Goal: Information Seeking & Learning: Find specific fact

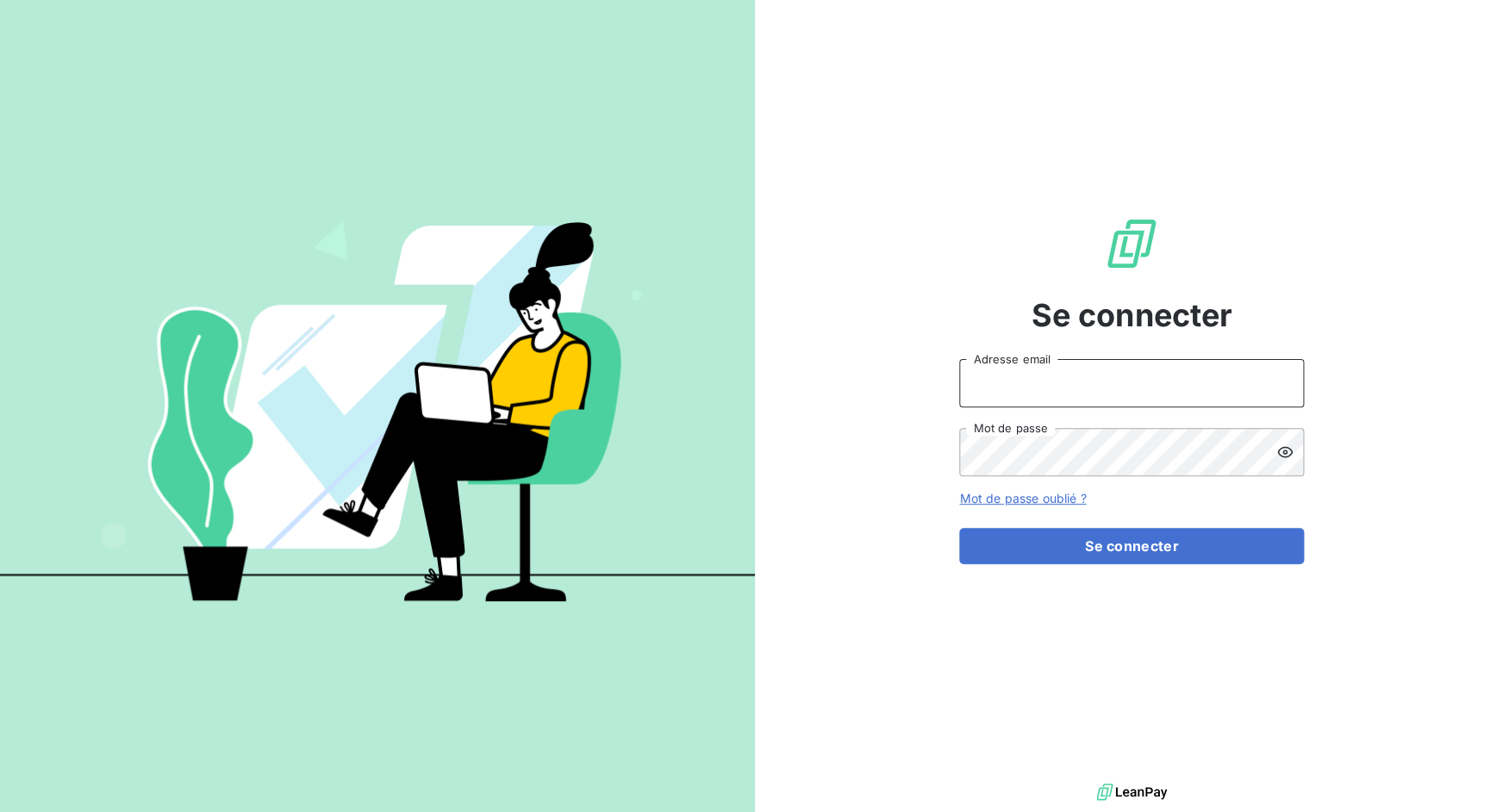
click at [988, 384] on input "Adresse email" at bounding box center [1130, 383] width 344 height 48
drag, startPoint x: 1019, startPoint y: 386, endPoint x: 1083, endPoint y: 386, distance: 64.0
click at [1083, 386] on input "admin@3dcelo" at bounding box center [1130, 383] width 344 height 48
type input "admin@metenergiefrance"
click at [959, 527] on button "Se connecter" at bounding box center [1130, 546] width 344 height 36
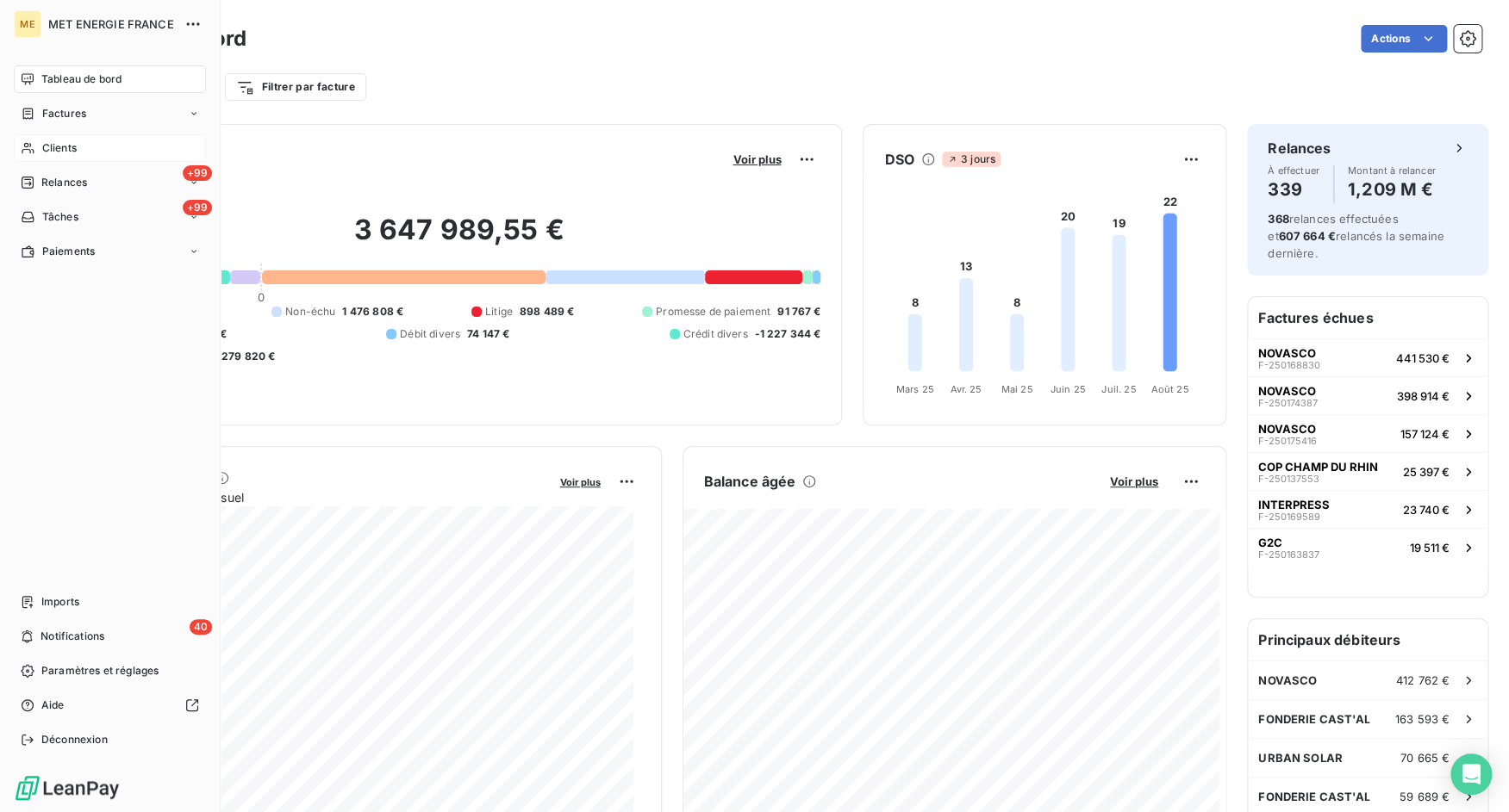
click at [42, 153] on div "Clients" at bounding box center [109, 148] width 192 height 28
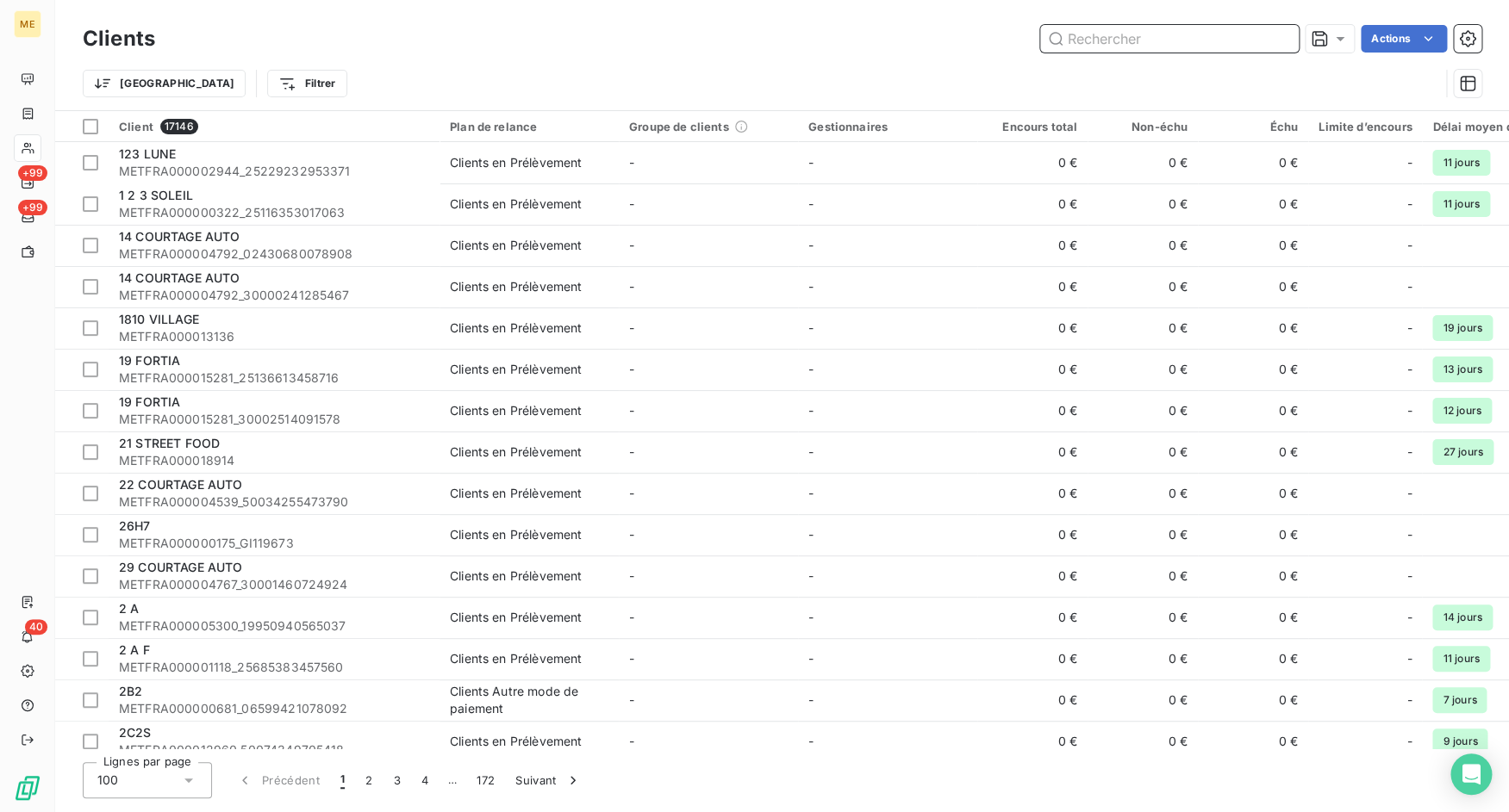
paste input "METFRA000003420_22338928942798"
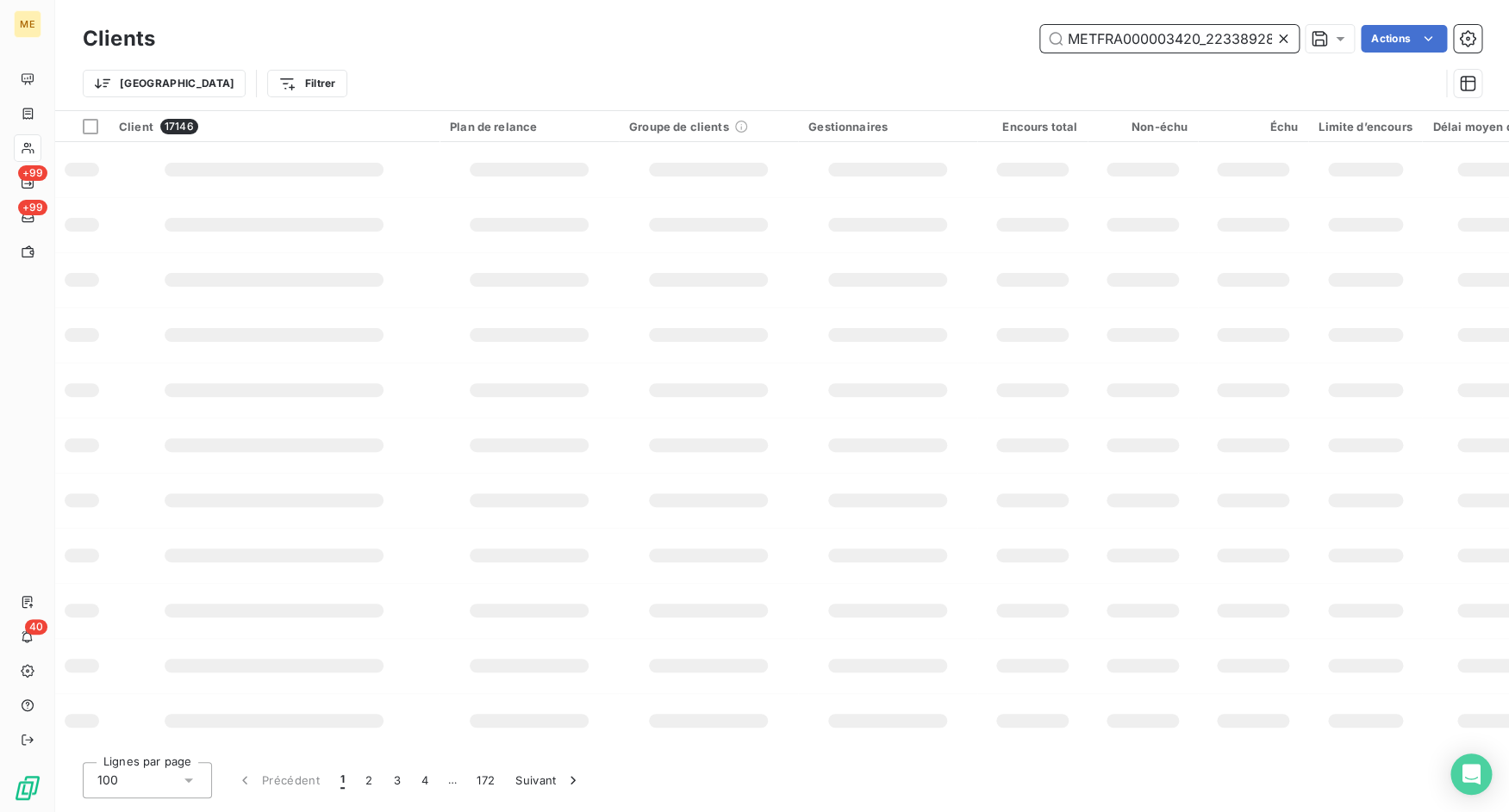
scroll to position [0, 54]
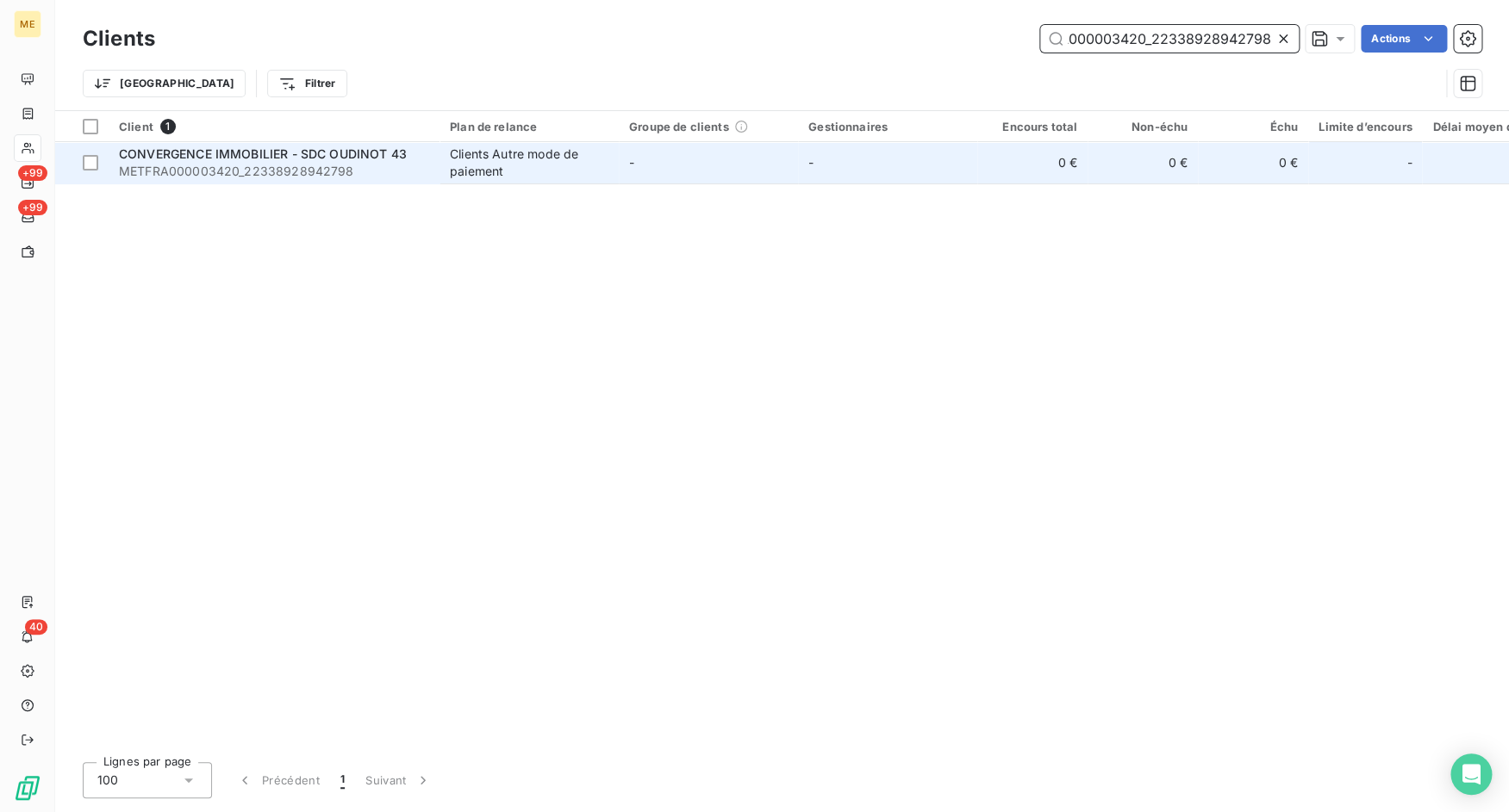
type input "METFRA000003420_22338928942798"
click at [314, 156] on span "CONVERGENCE IMMOBILIER - SDC OUDINOT 43" at bounding box center [263, 154] width 287 height 14
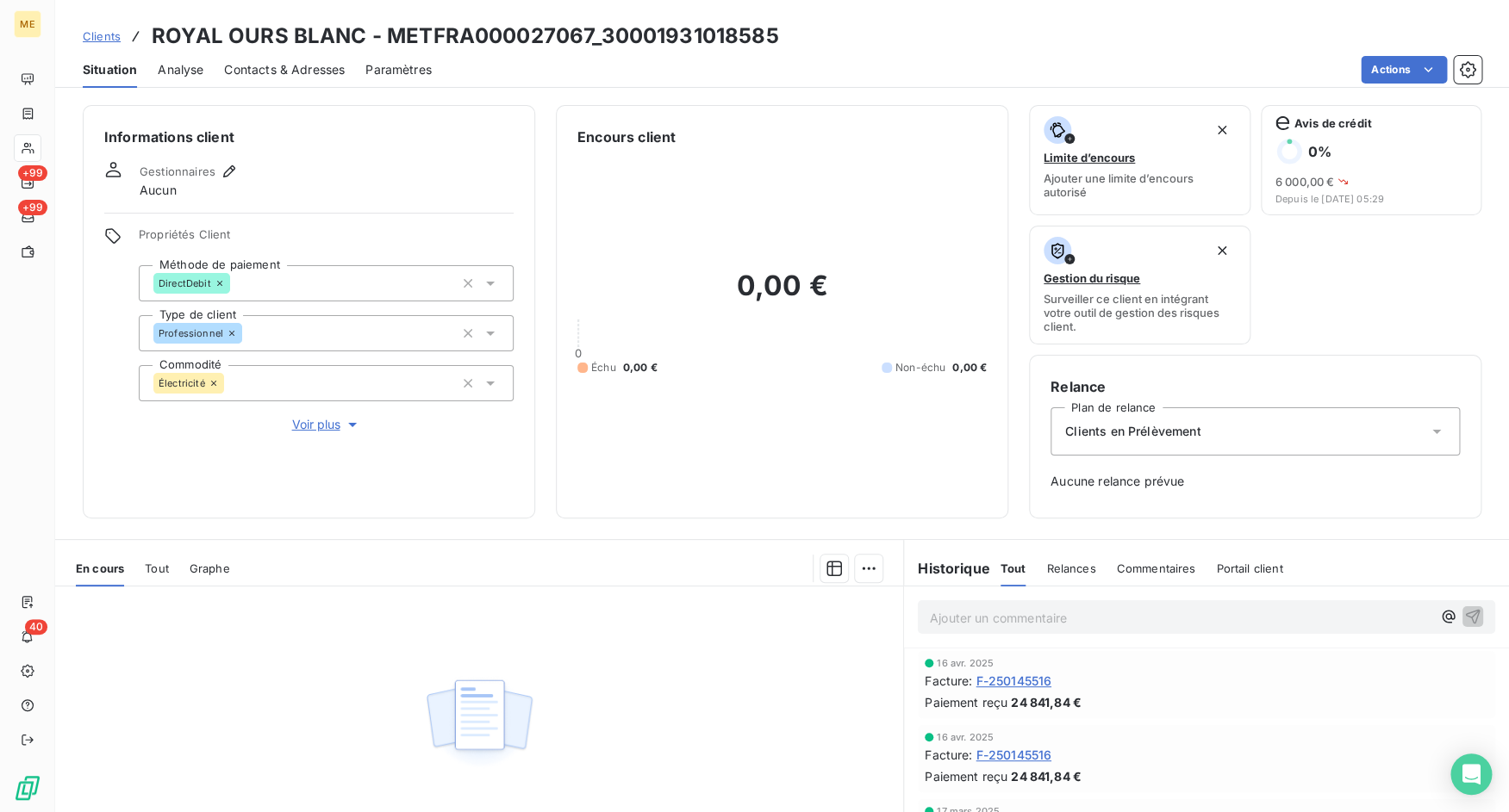
click at [157, 574] on span "Tout" at bounding box center [156, 568] width 24 height 14
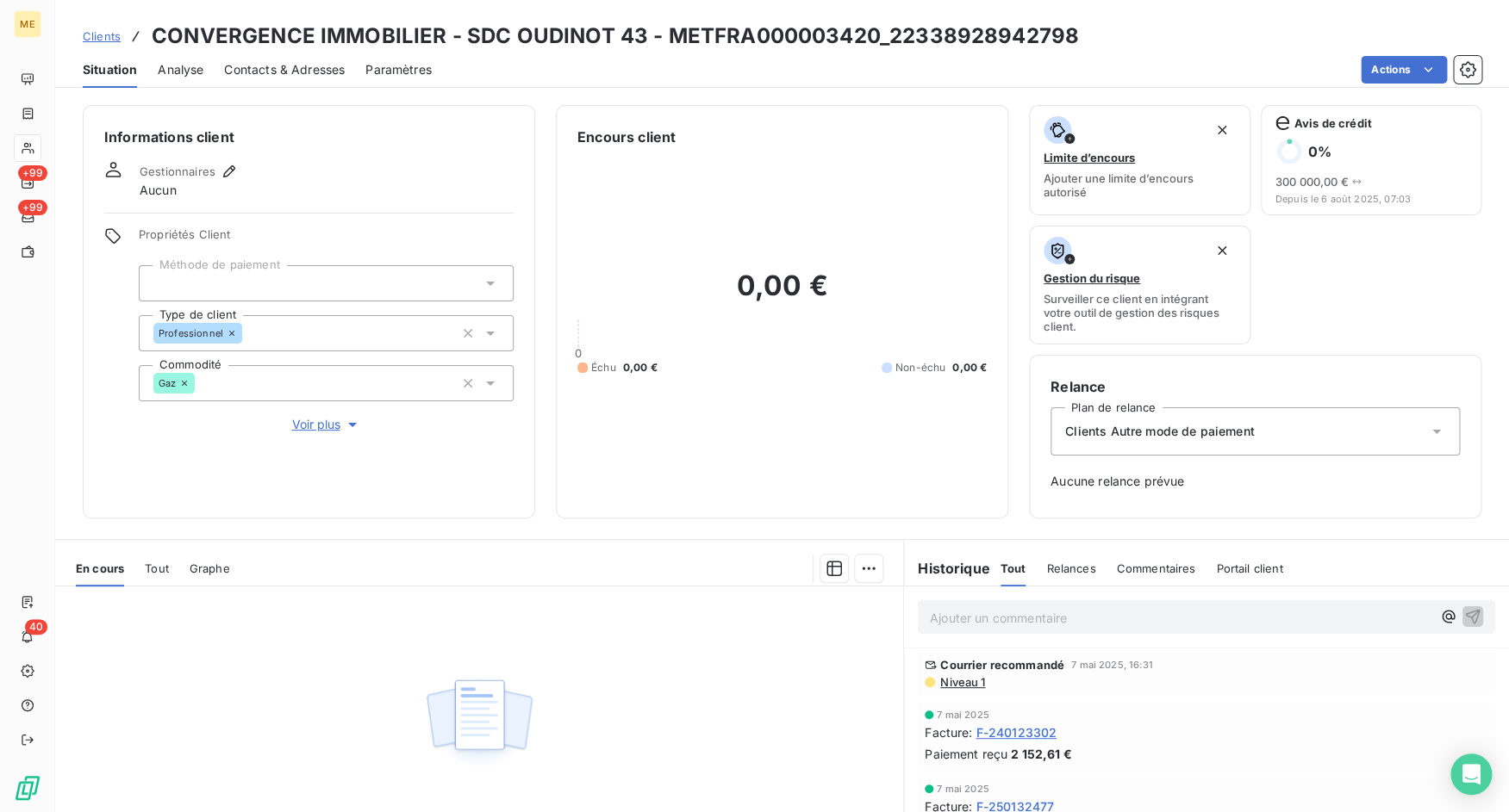
click at [162, 560] on div "Tout" at bounding box center [156, 568] width 24 height 36
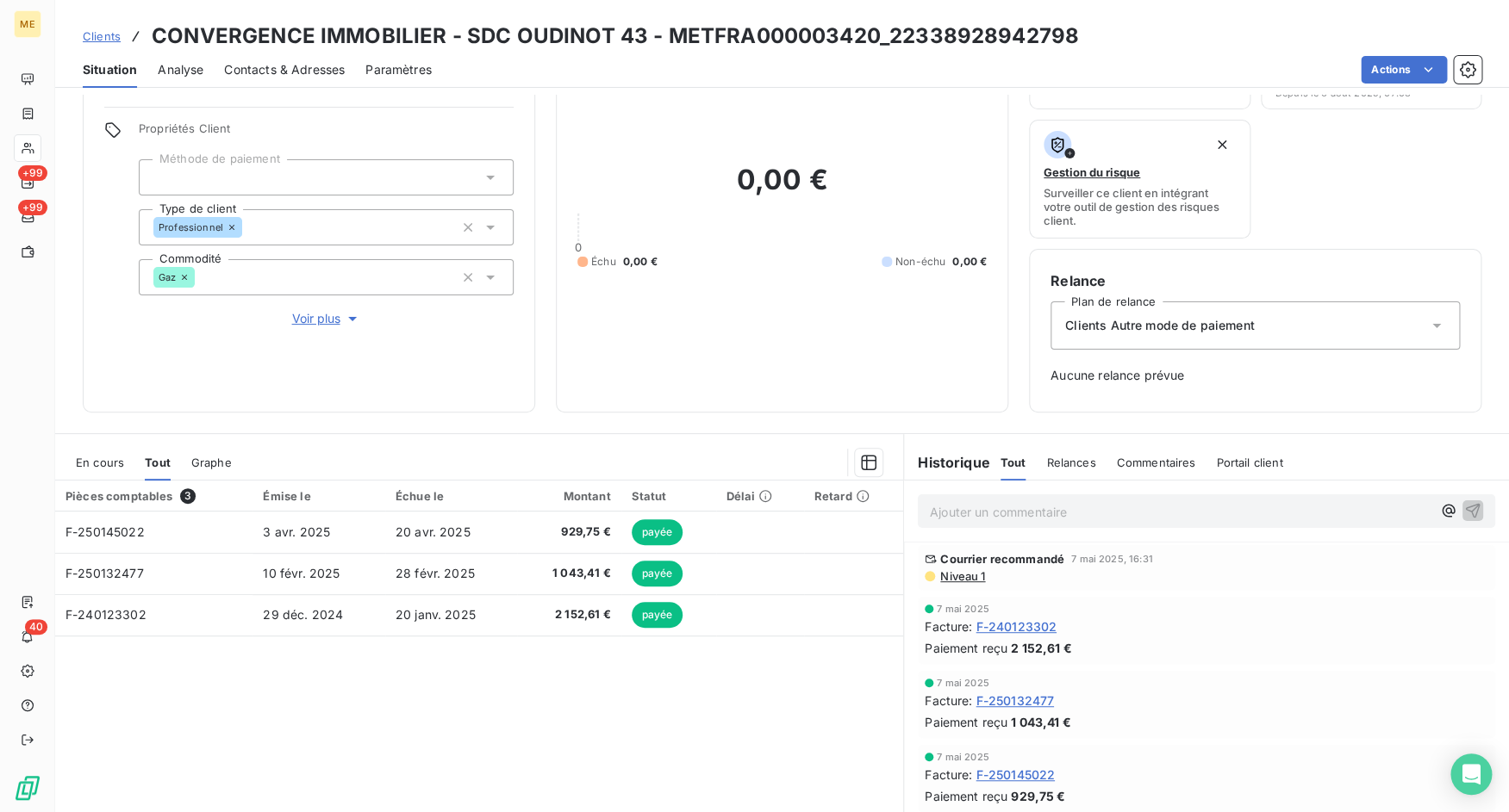
scroll to position [151, 0]
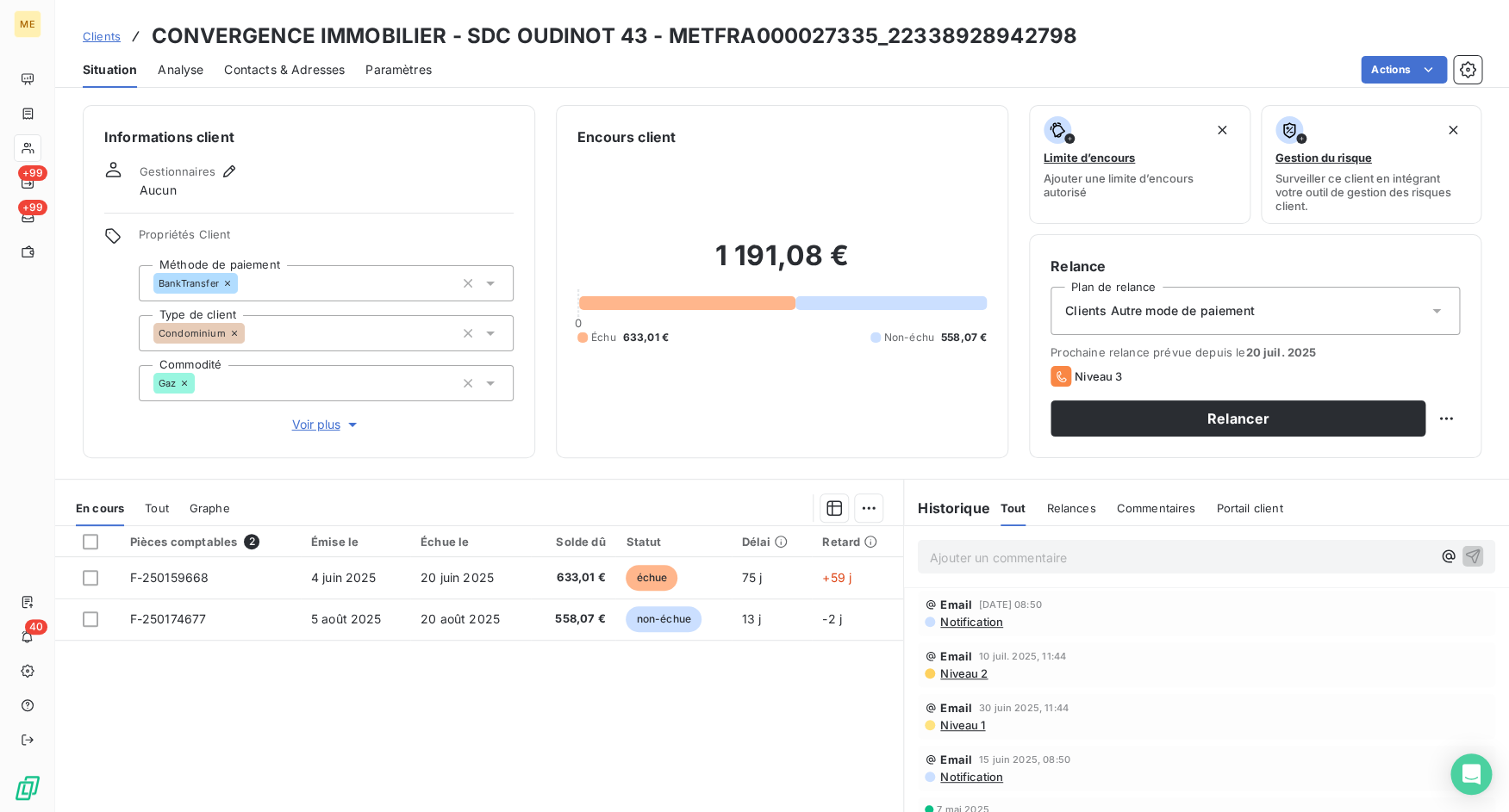
click at [161, 509] on span "Tout" at bounding box center [156, 508] width 24 height 14
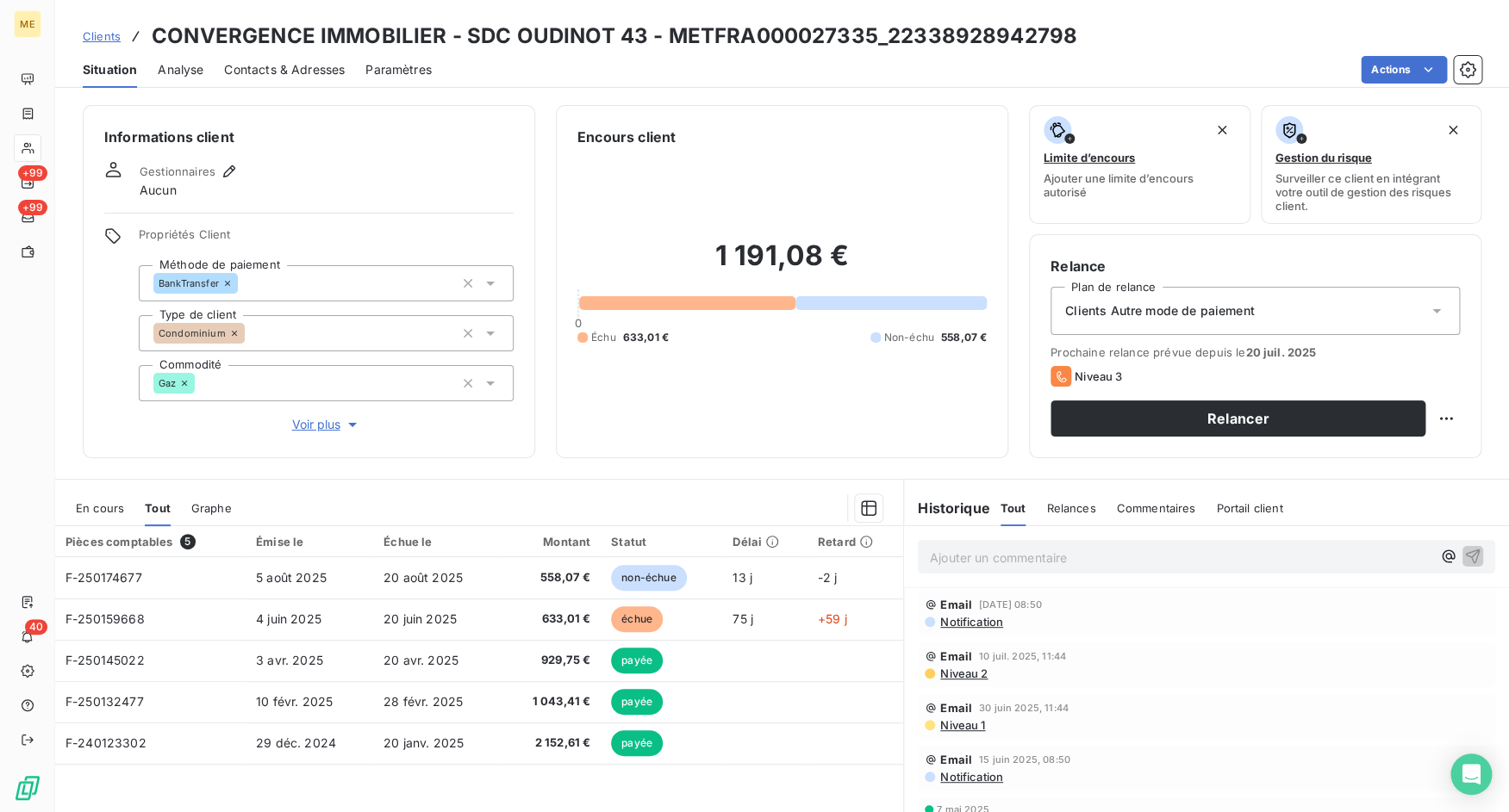
click at [120, 507] on span "En cours" at bounding box center [99, 508] width 48 height 14
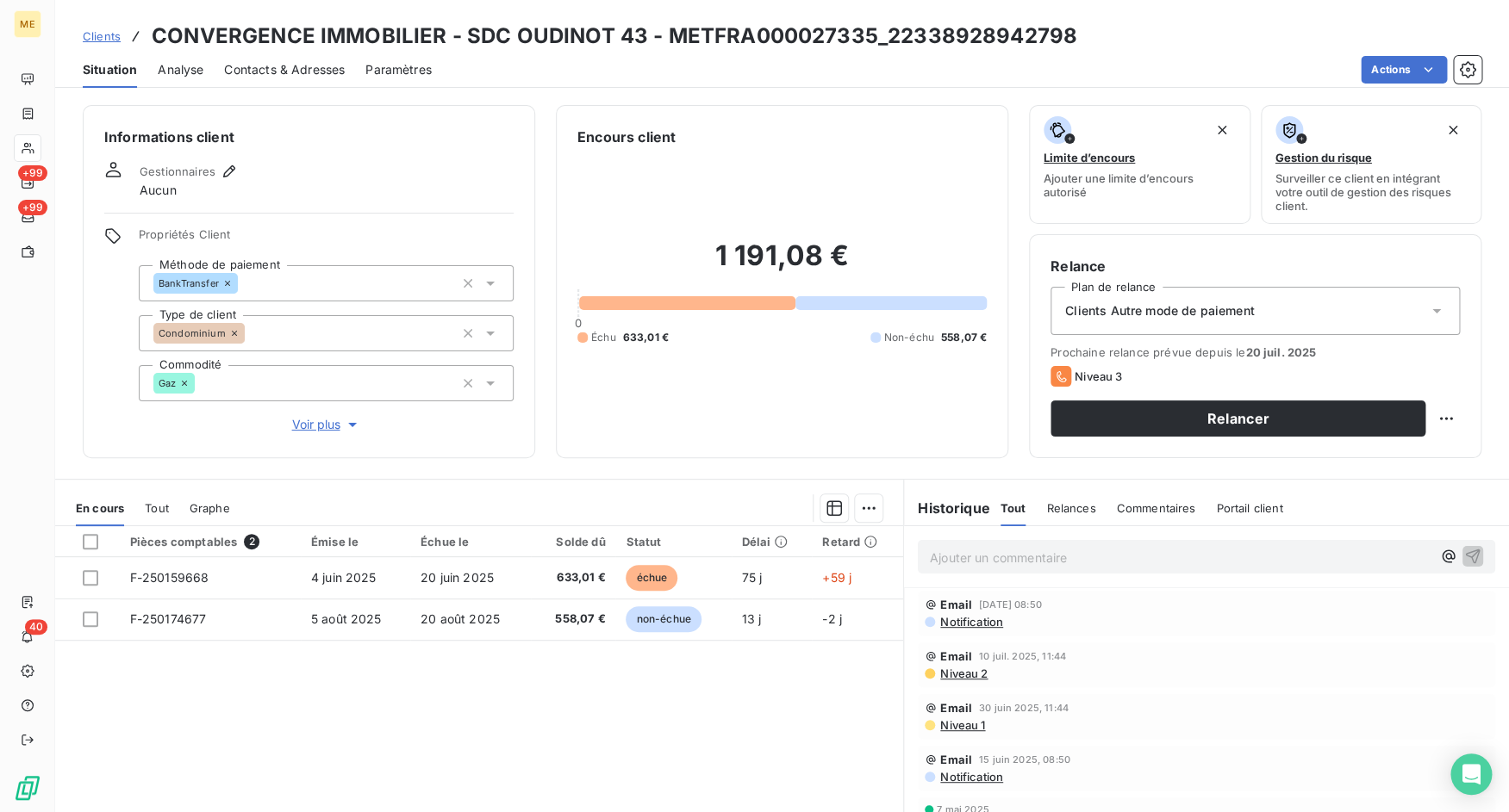
click at [166, 504] on span "Tout" at bounding box center [156, 508] width 24 height 14
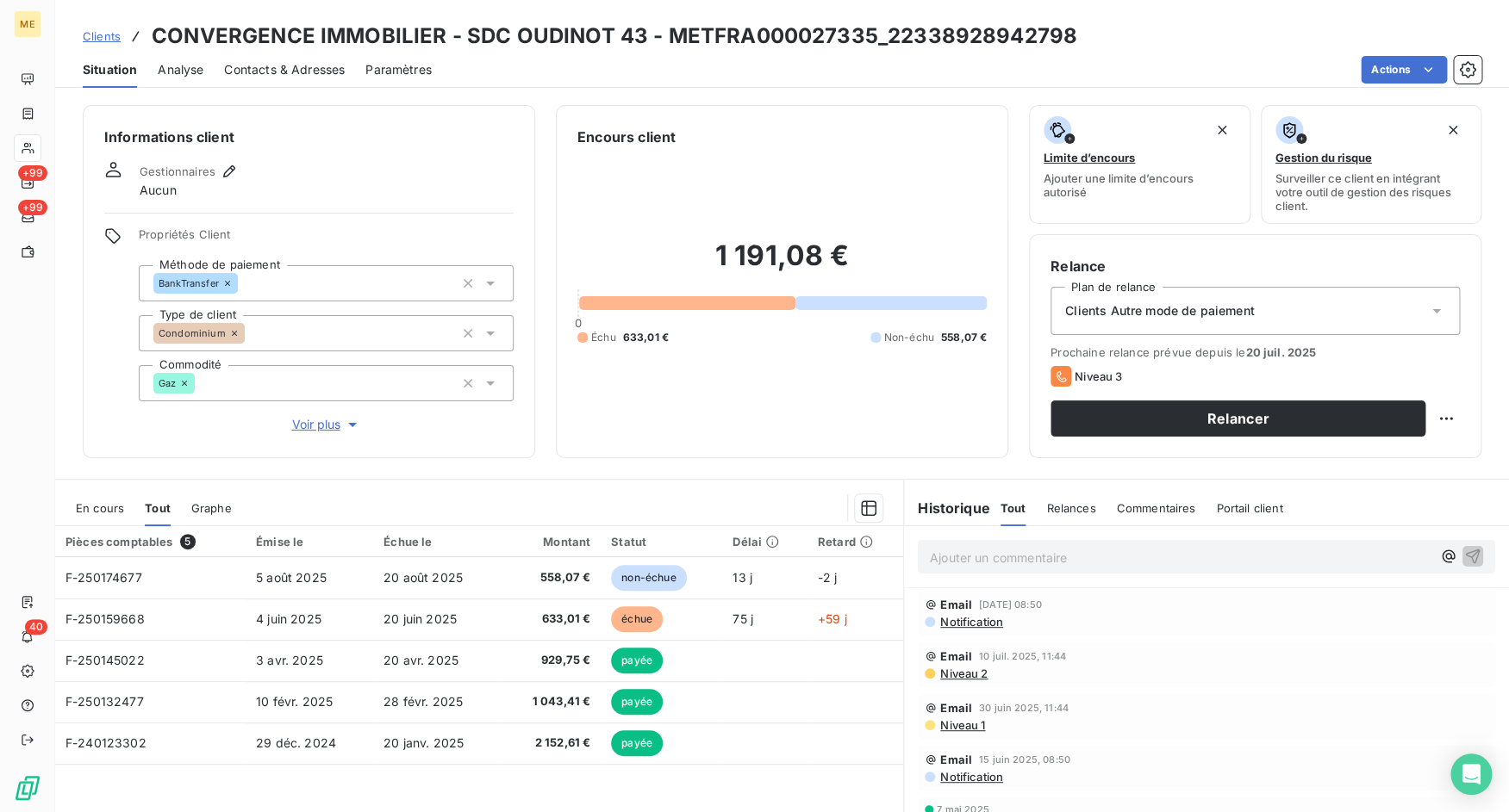
click at [106, 511] on span "En cours" at bounding box center [99, 508] width 48 height 14
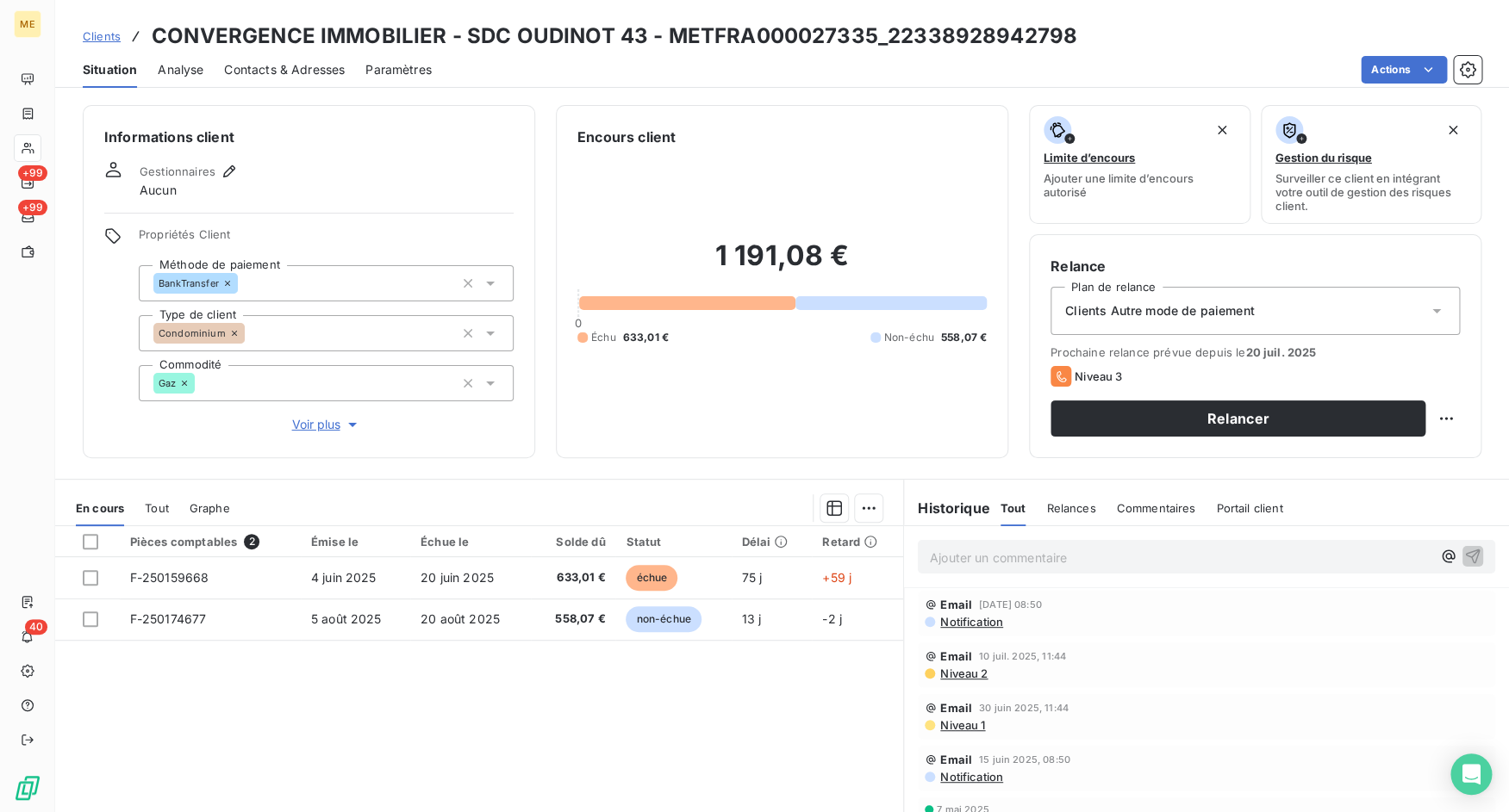
click at [171, 513] on div "En cours Tout Graphe" at bounding box center [479, 509] width 848 height 36
click at [165, 509] on span "Tout" at bounding box center [156, 508] width 24 height 14
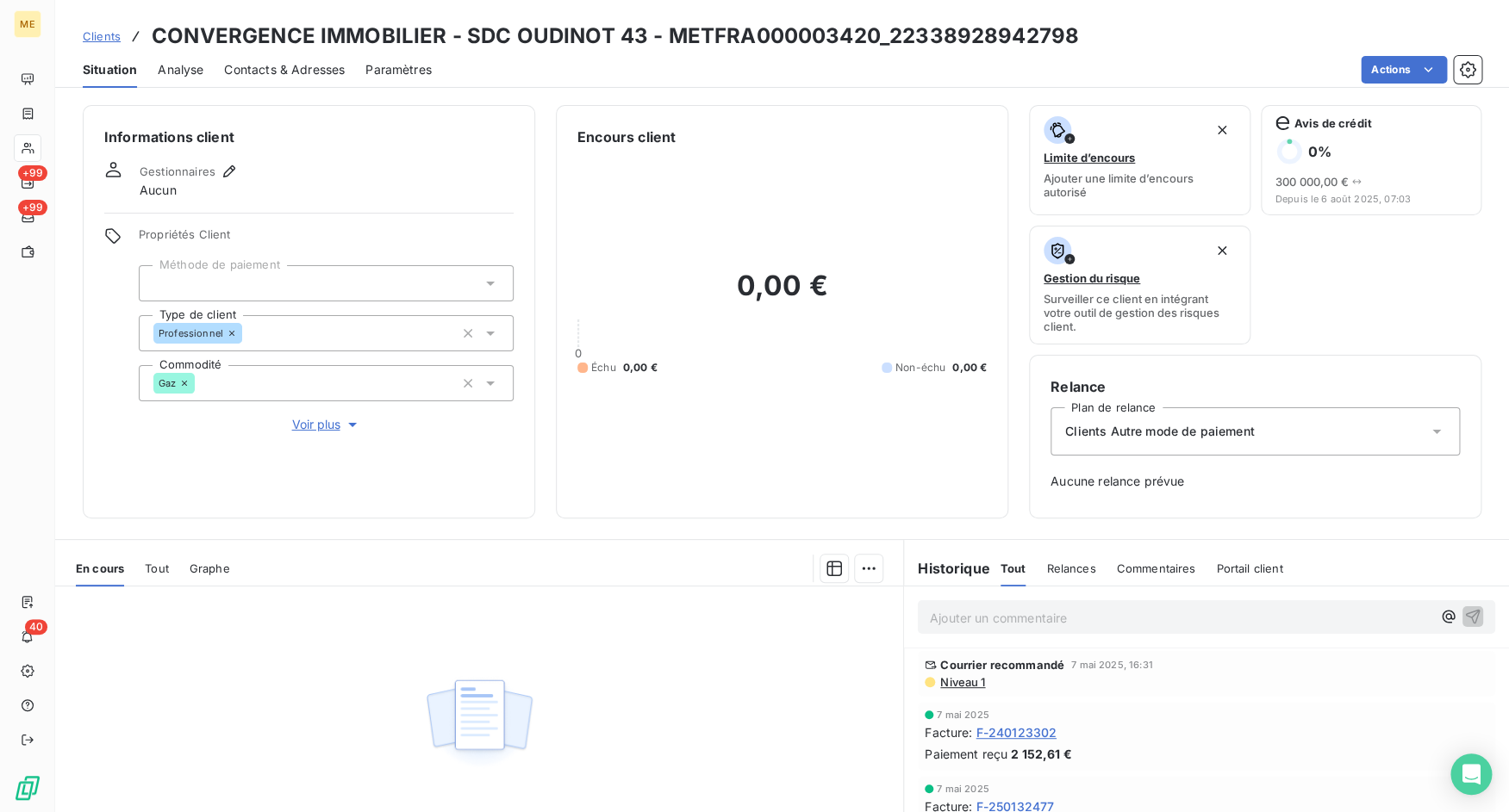
click at [315, 76] on span "Contacts & Adresses" at bounding box center [284, 70] width 120 height 17
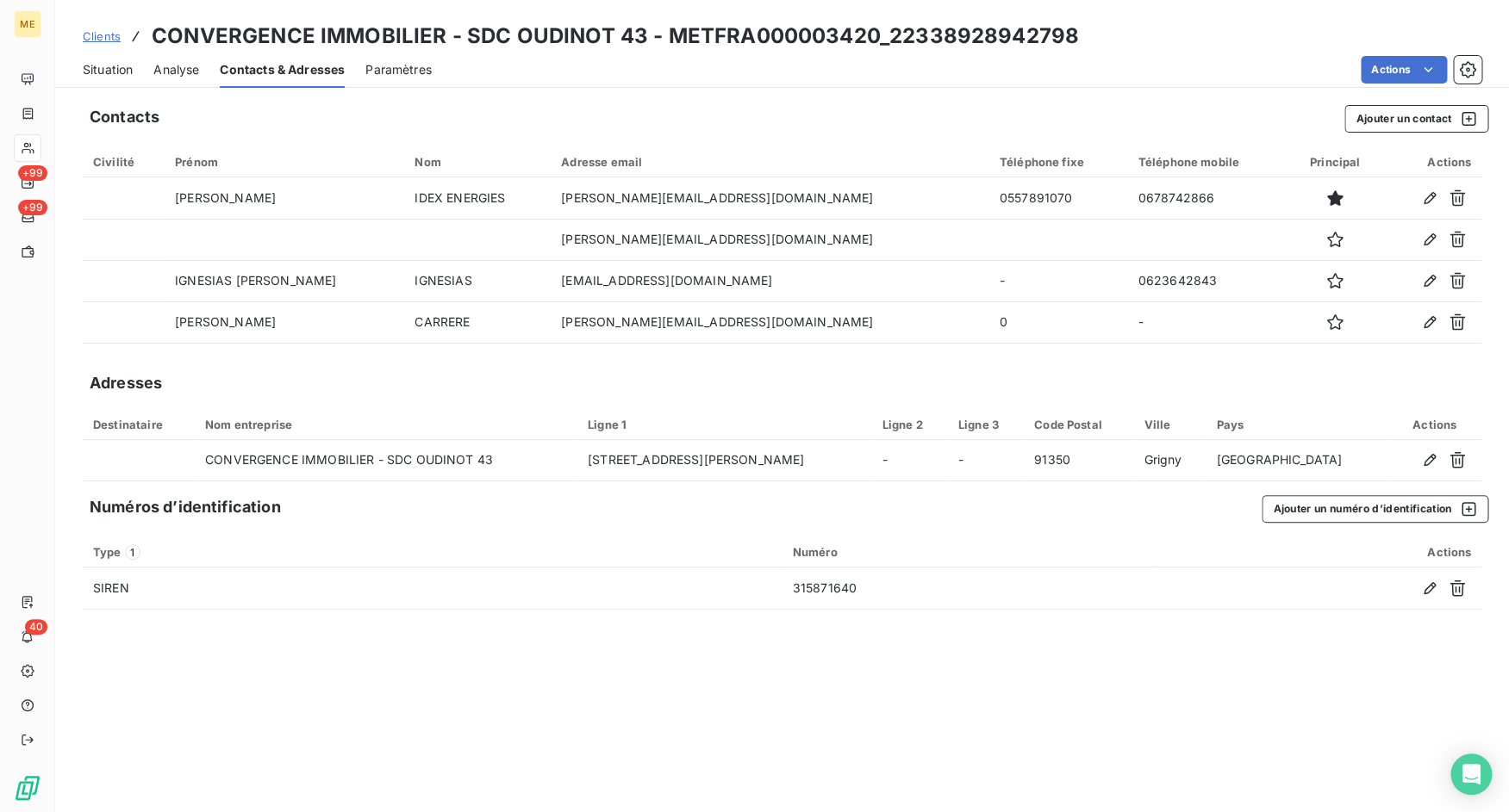
click at [94, 79] on div "Situation" at bounding box center [108, 70] width 50 height 36
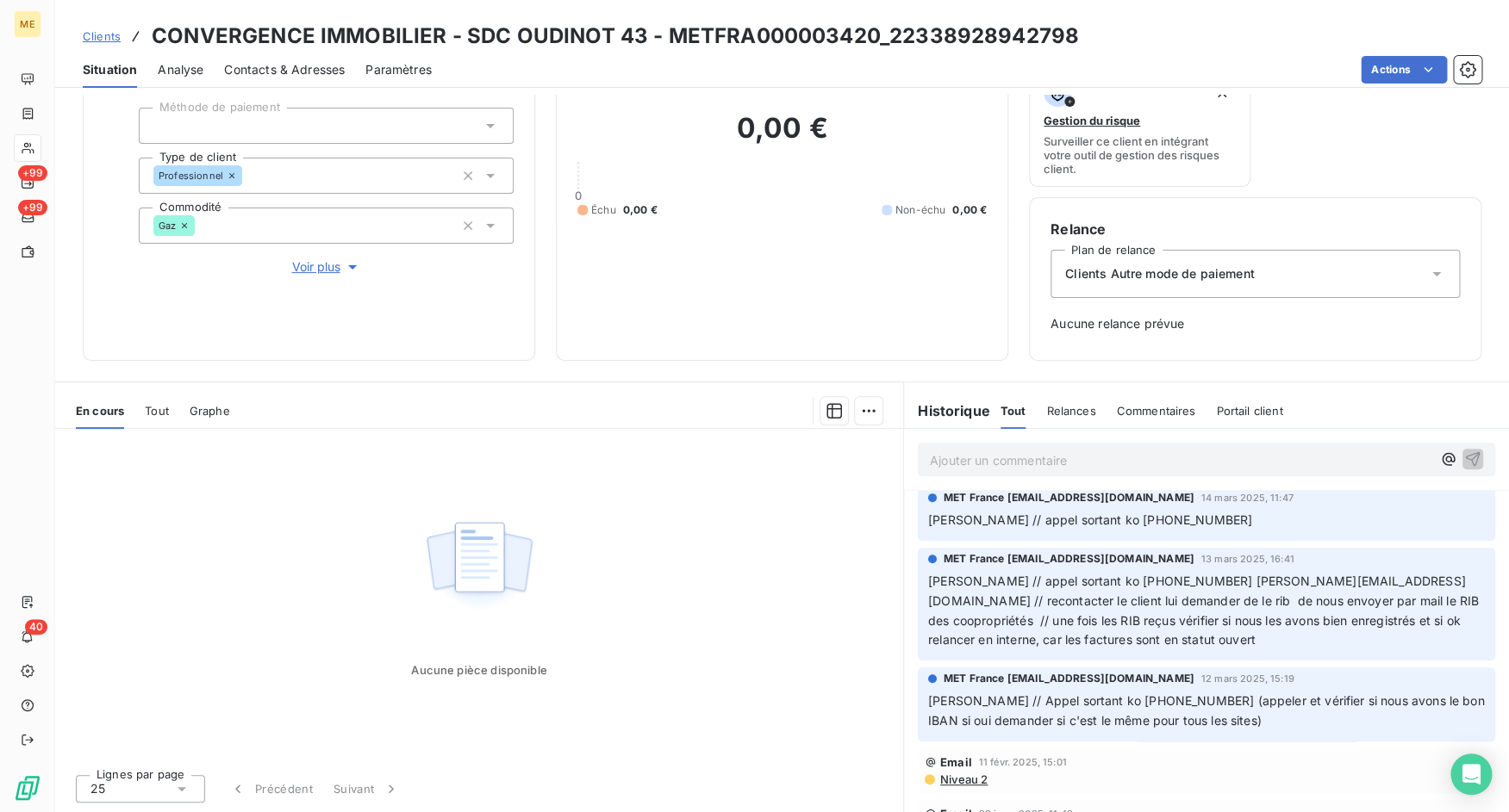
scroll to position [386, 0]
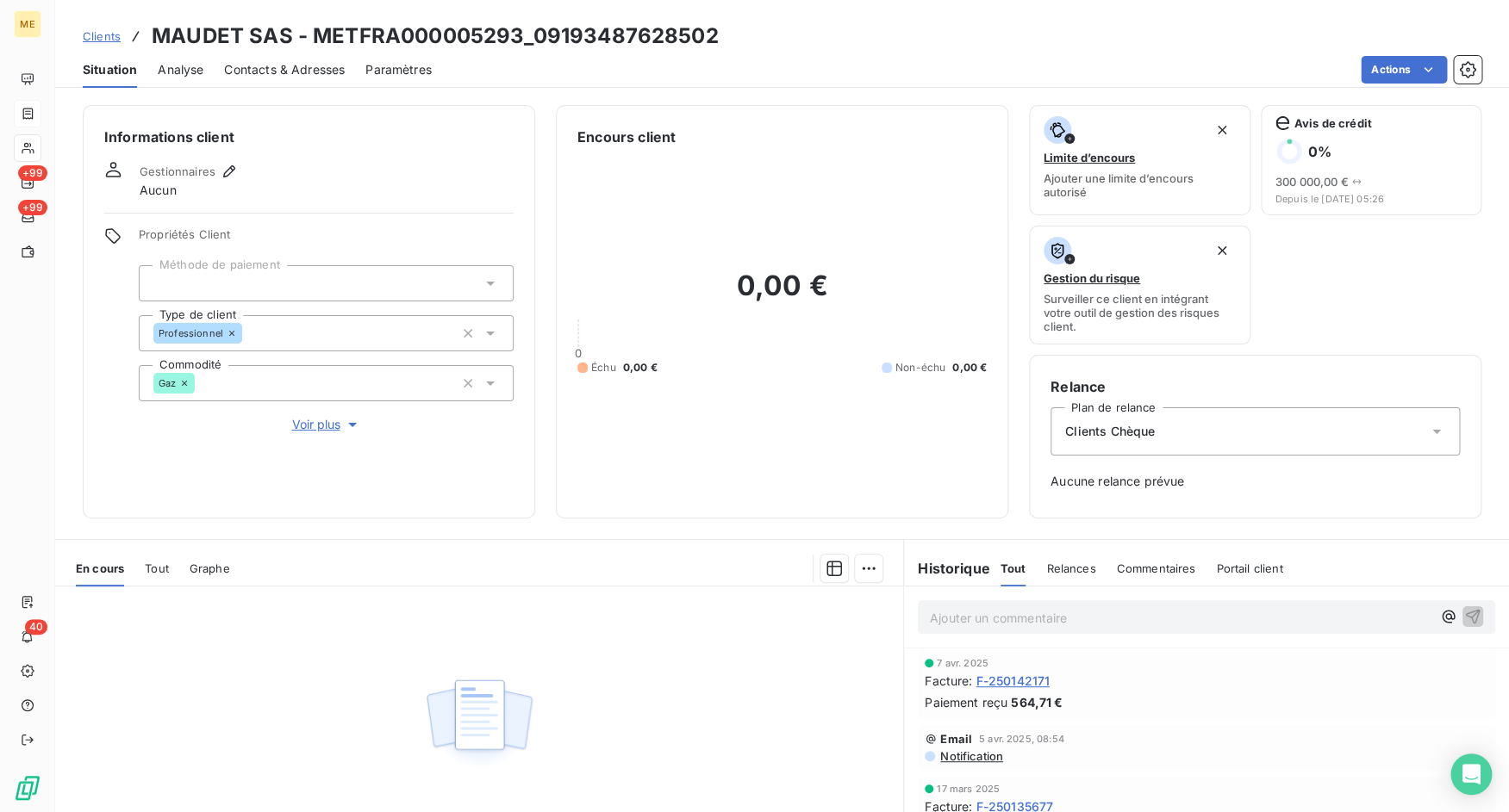
click at [282, 70] on span "Contacts & Adresses" at bounding box center [284, 70] width 120 height 17
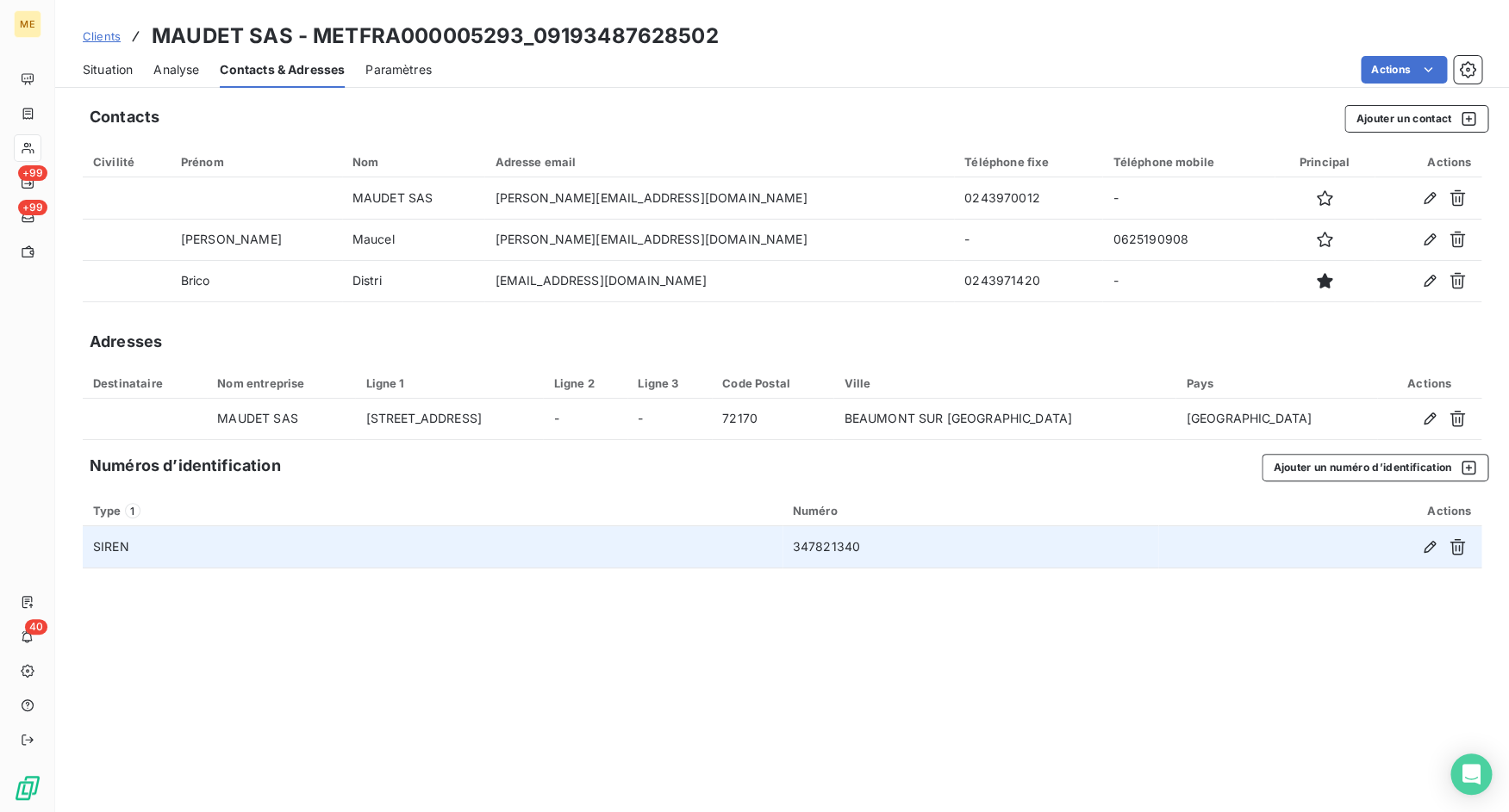
click at [825, 551] on td "347821340" at bounding box center [970, 547] width 376 height 42
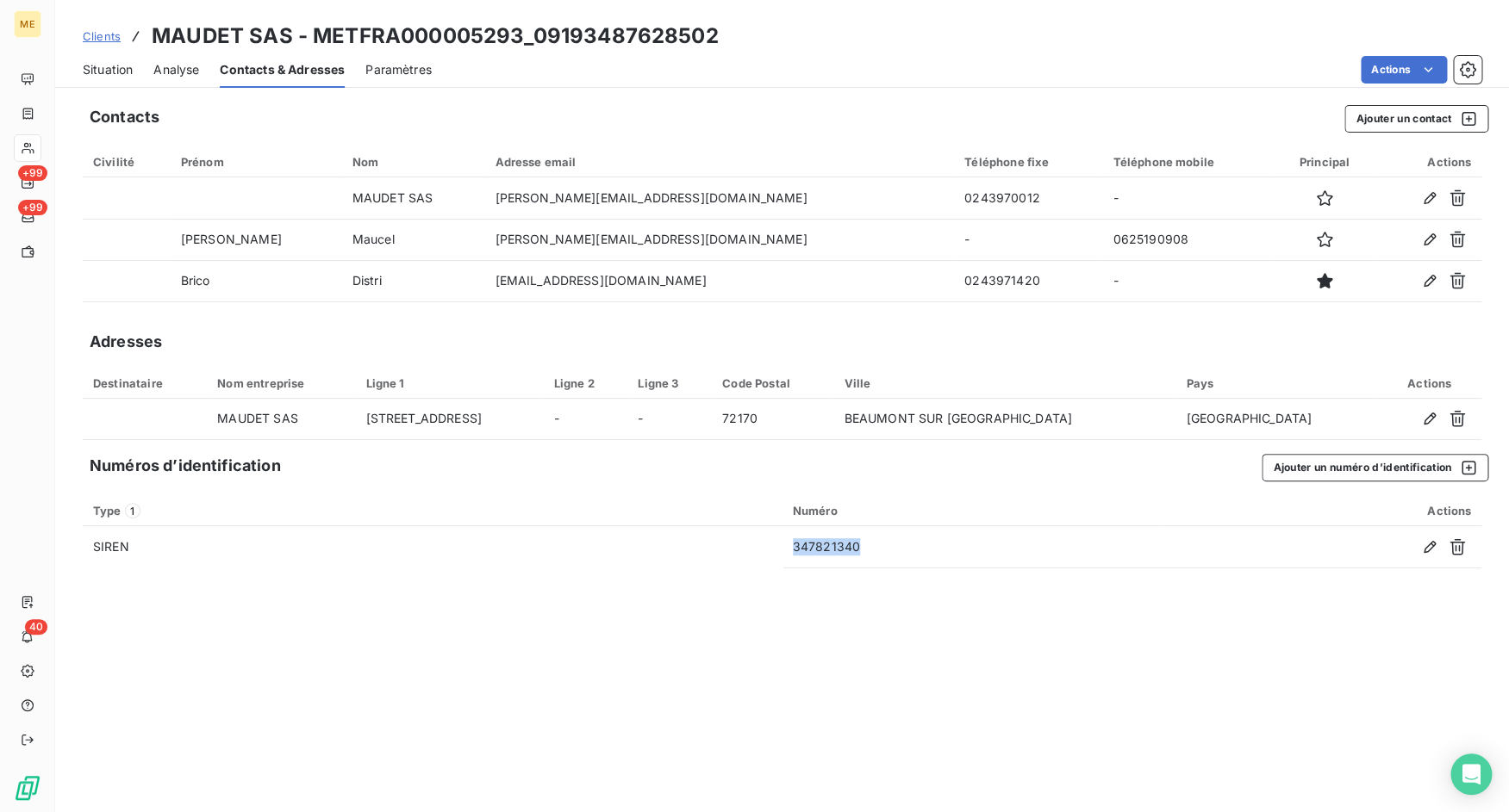
copy td "347821340"
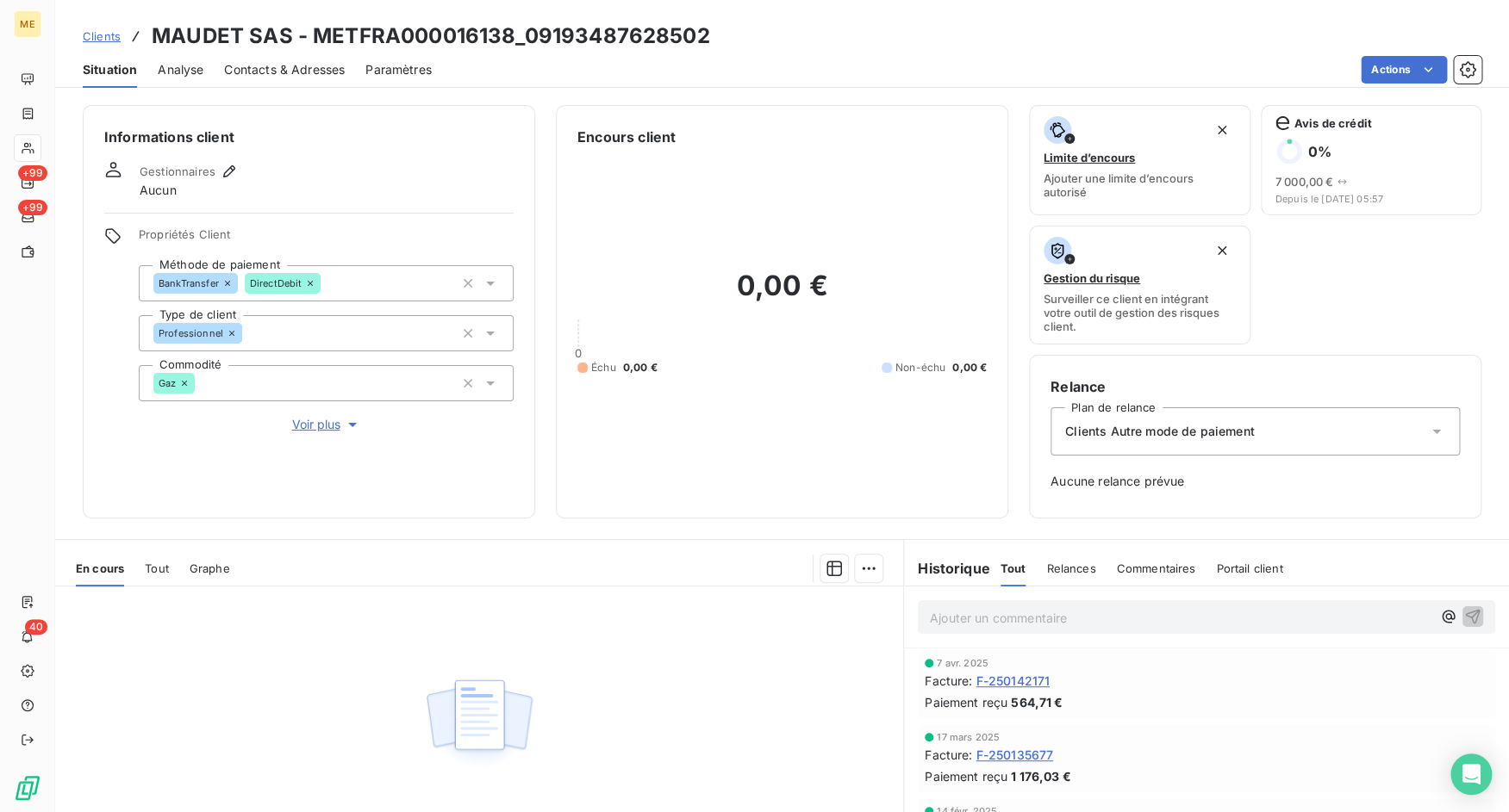
click at [311, 74] on span "Contacts & Adresses" at bounding box center [284, 70] width 120 height 17
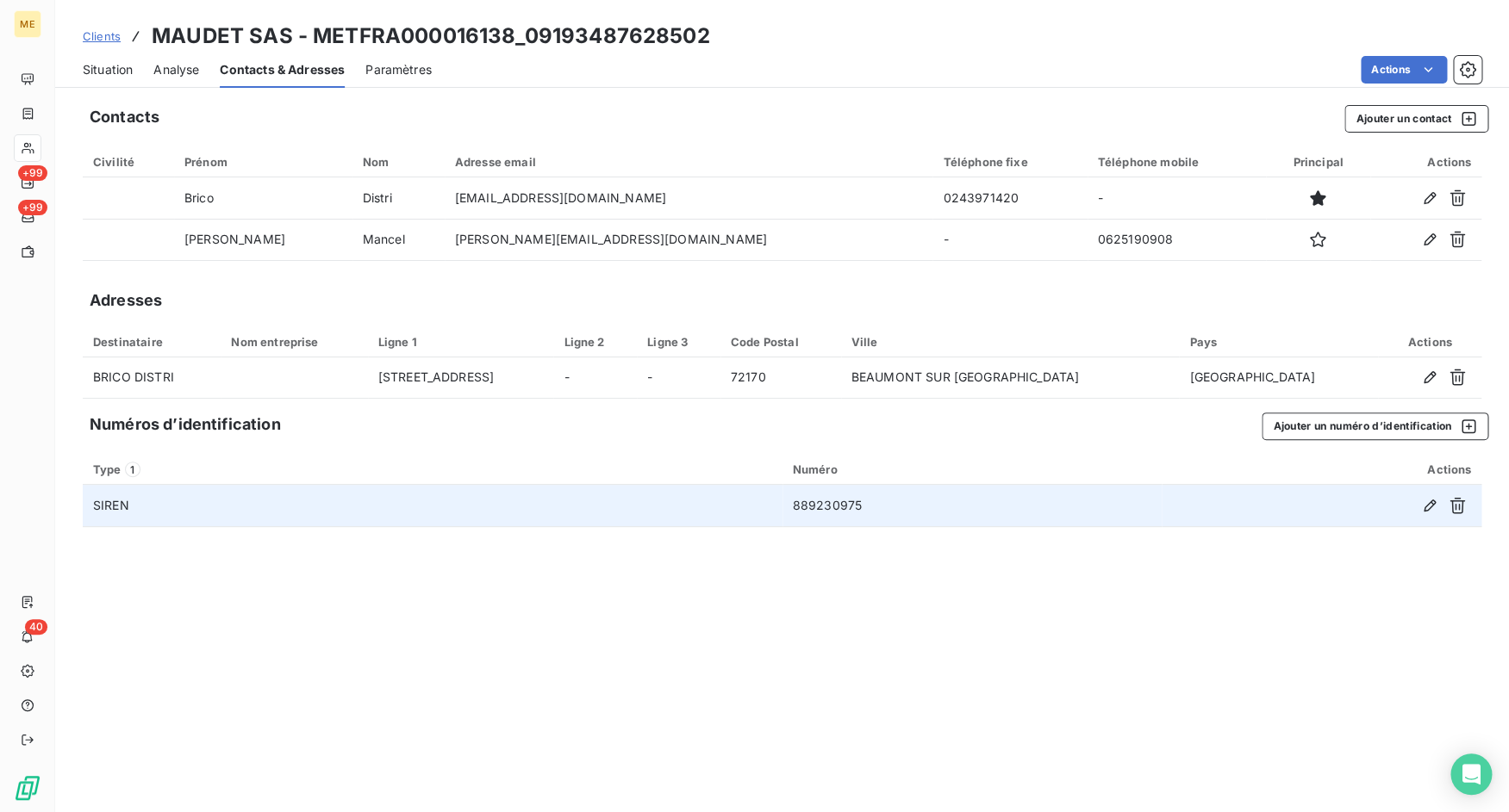
click at [781, 500] on td "SIREN" at bounding box center [433, 506] width 699 height 42
click at [786, 502] on tr "SIREN 889230975" at bounding box center [783, 506] width 1399 height 42
click at [820, 507] on td "889230975" at bounding box center [972, 506] width 380 height 42
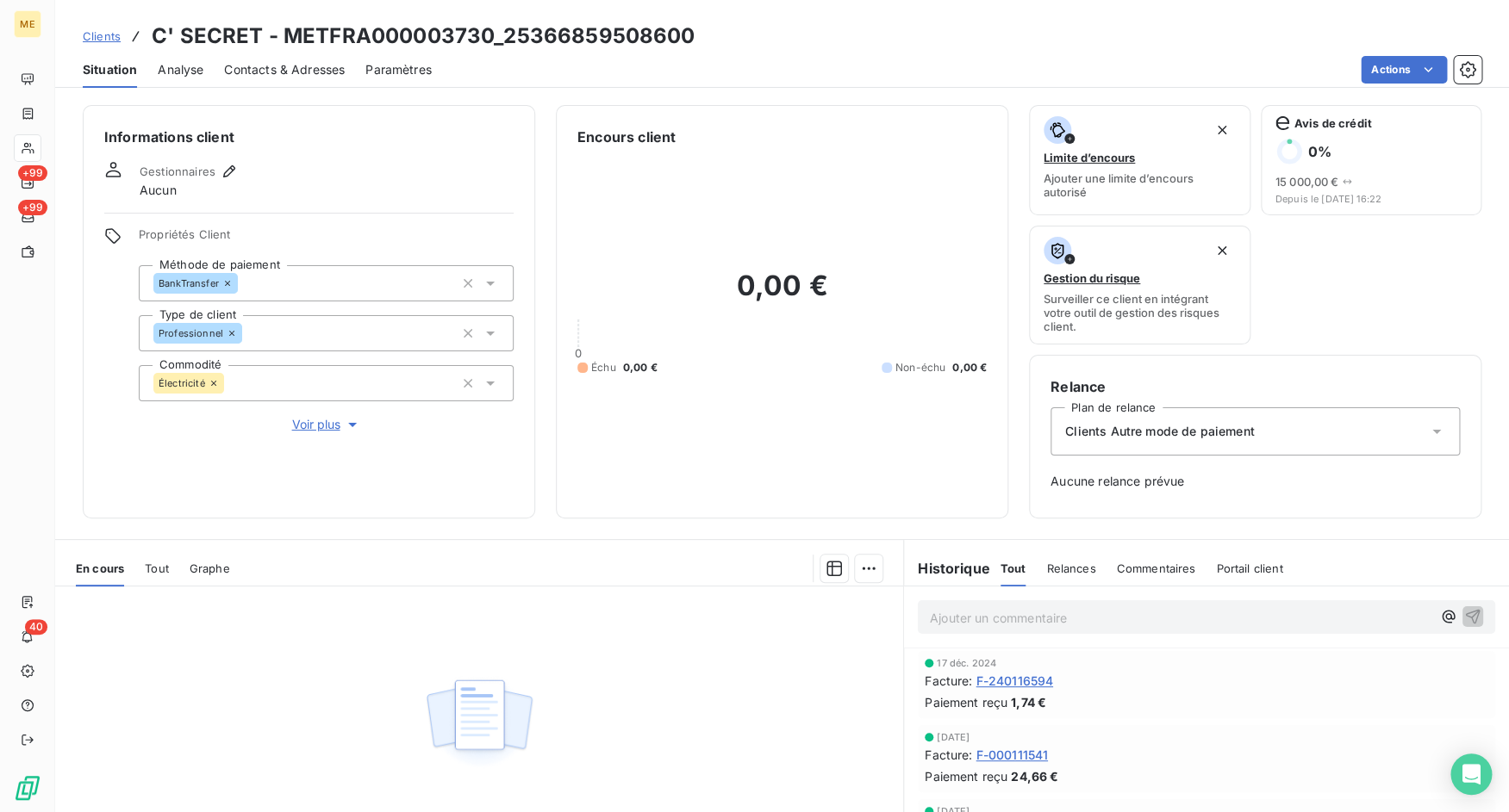
click at [296, 72] on span "Contacts & Adresses" at bounding box center [284, 70] width 120 height 17
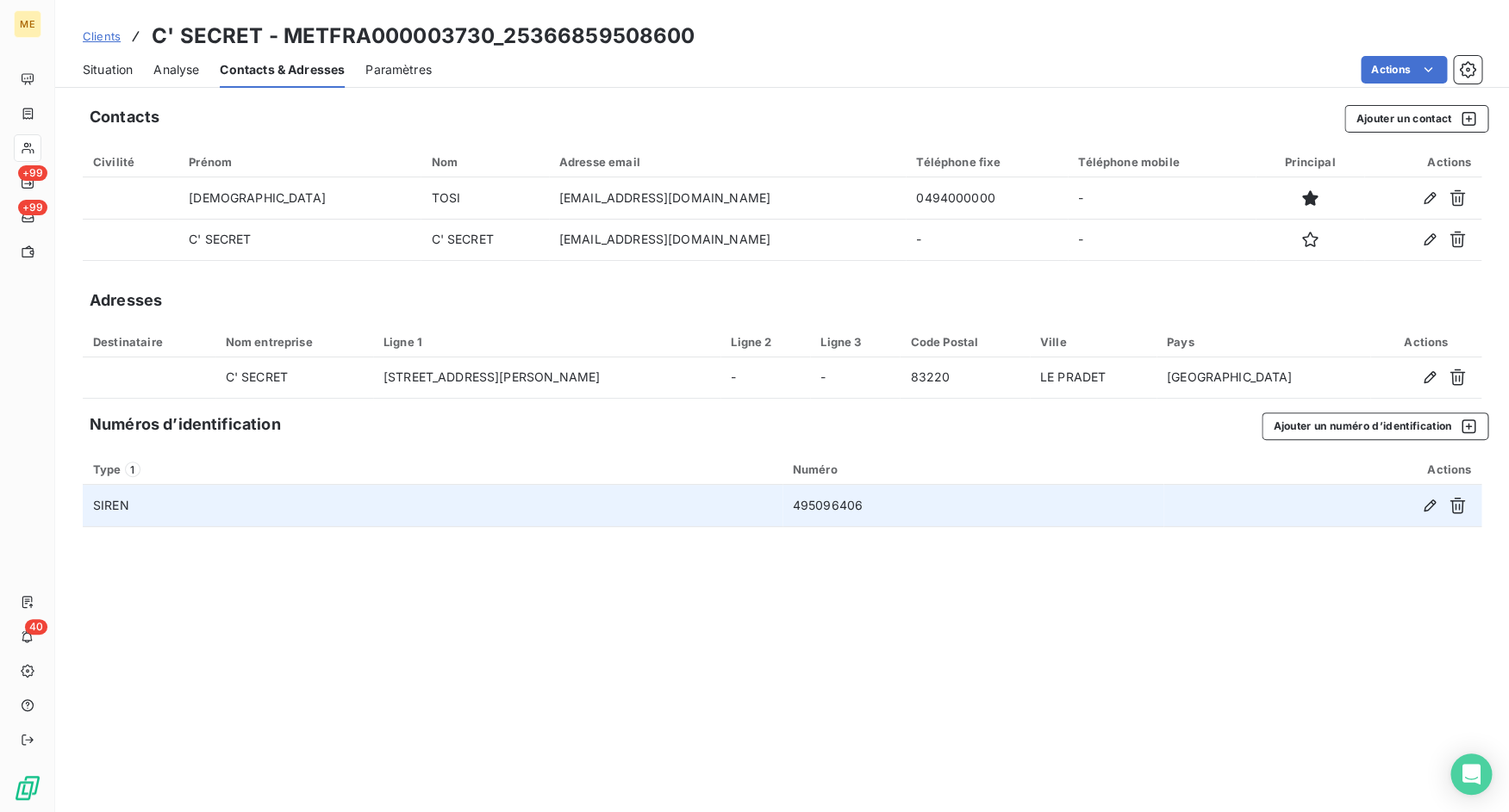
click at [846, 509] on td "495096406" at bounding box center [972, 506] width 380 height 42
copy td "495096406"
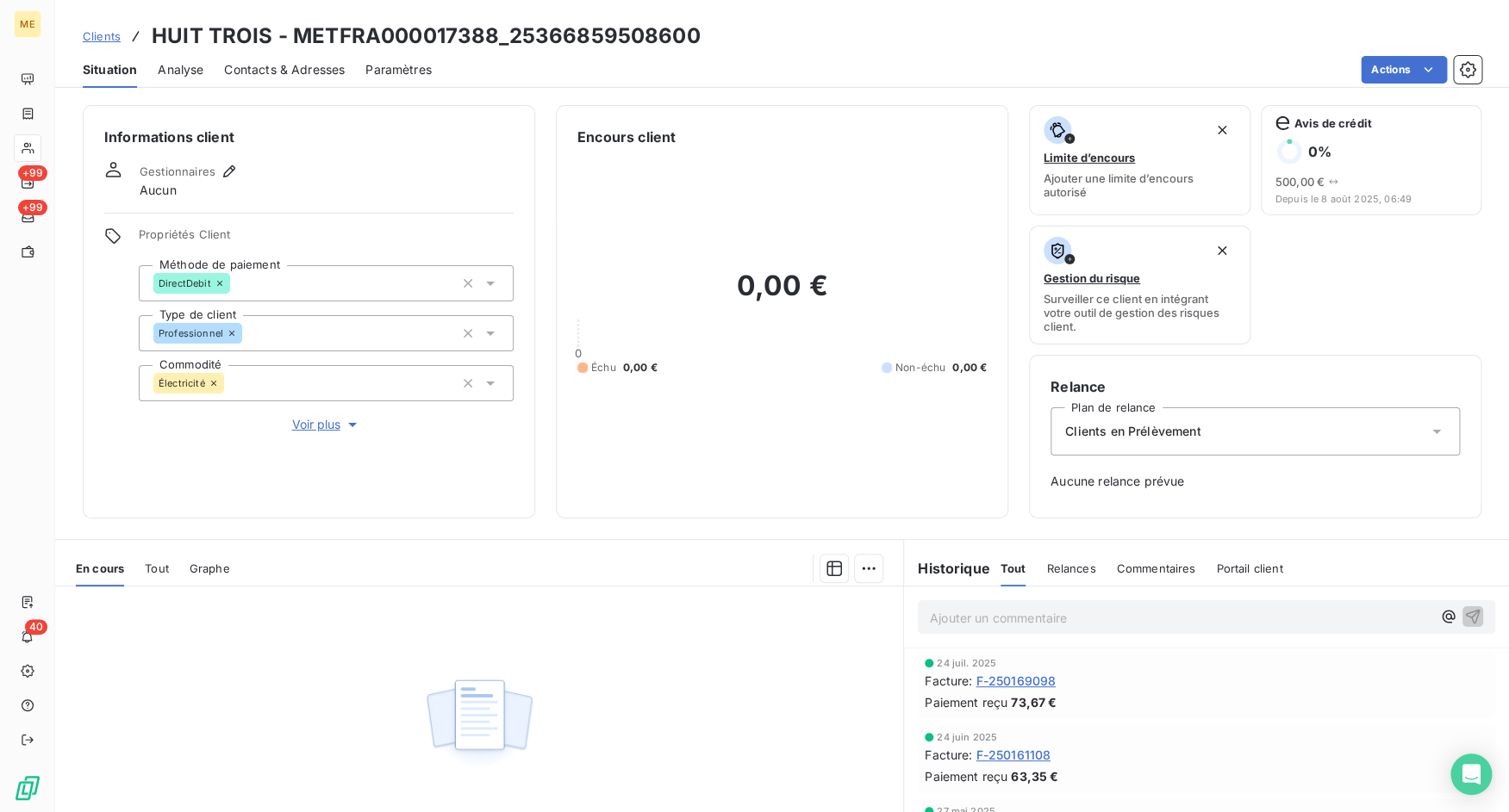
click at [292, 78] on span "Contacts & Adresses" at bounding box center [284, 70] width 120 height 17
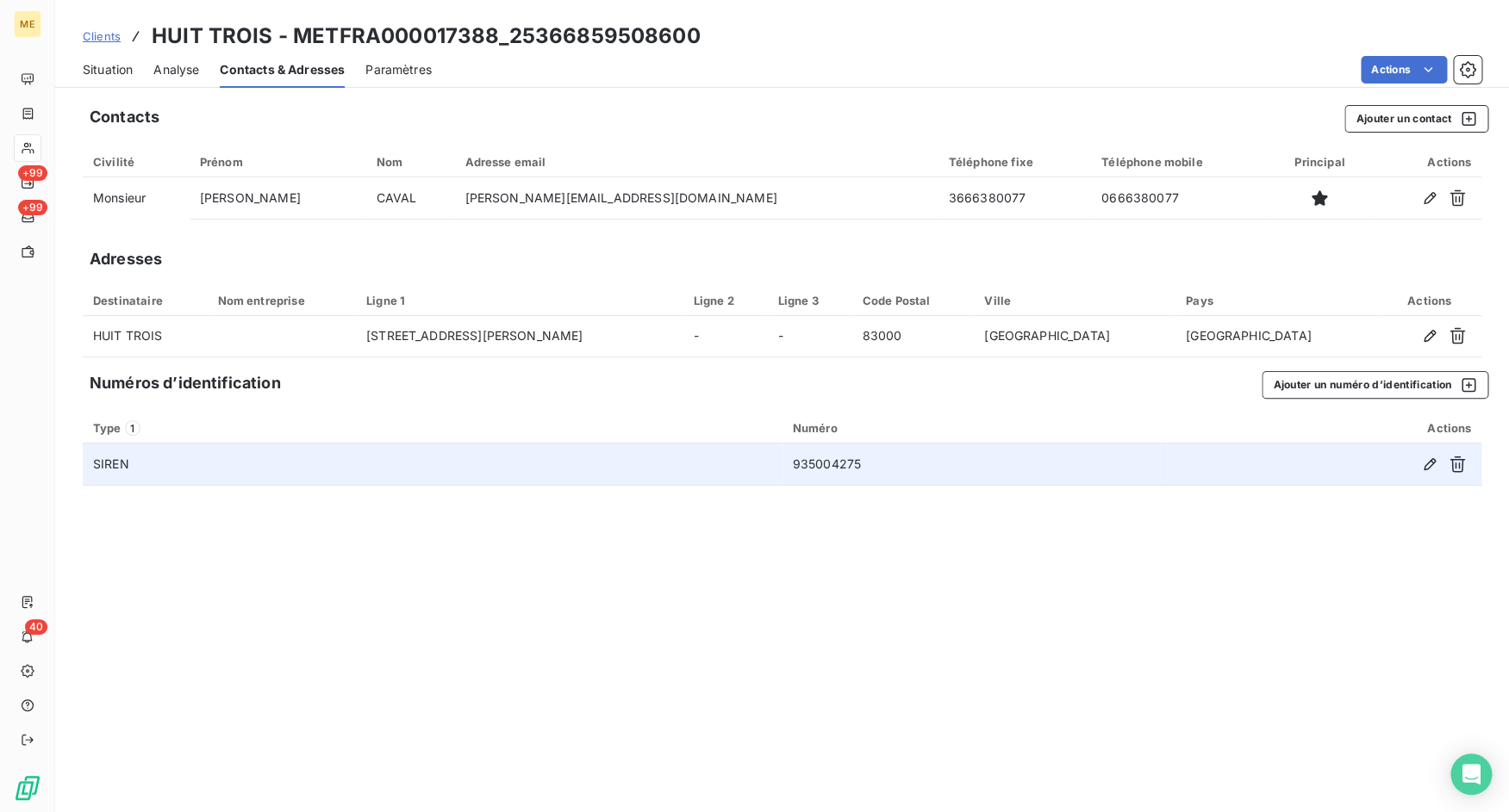
click at [814, 465] on td "935004275" at bounding box center [971, 464] width 378 height 42
